Goal: Task Accomplishment & Management: Manage account settings

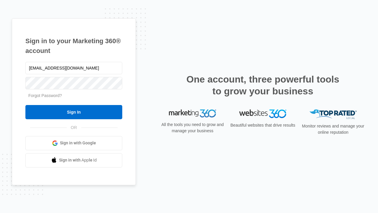
type input "dankie614@gmail.com"
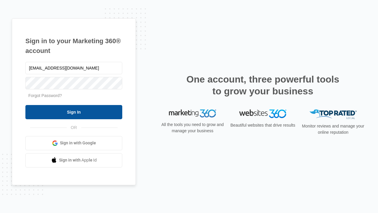
click at [74, 112] on input "Sign In" at bounding box center [73, 112] width 97 height 14
